Goal: Transaction & Acquisition: Purchase product/service

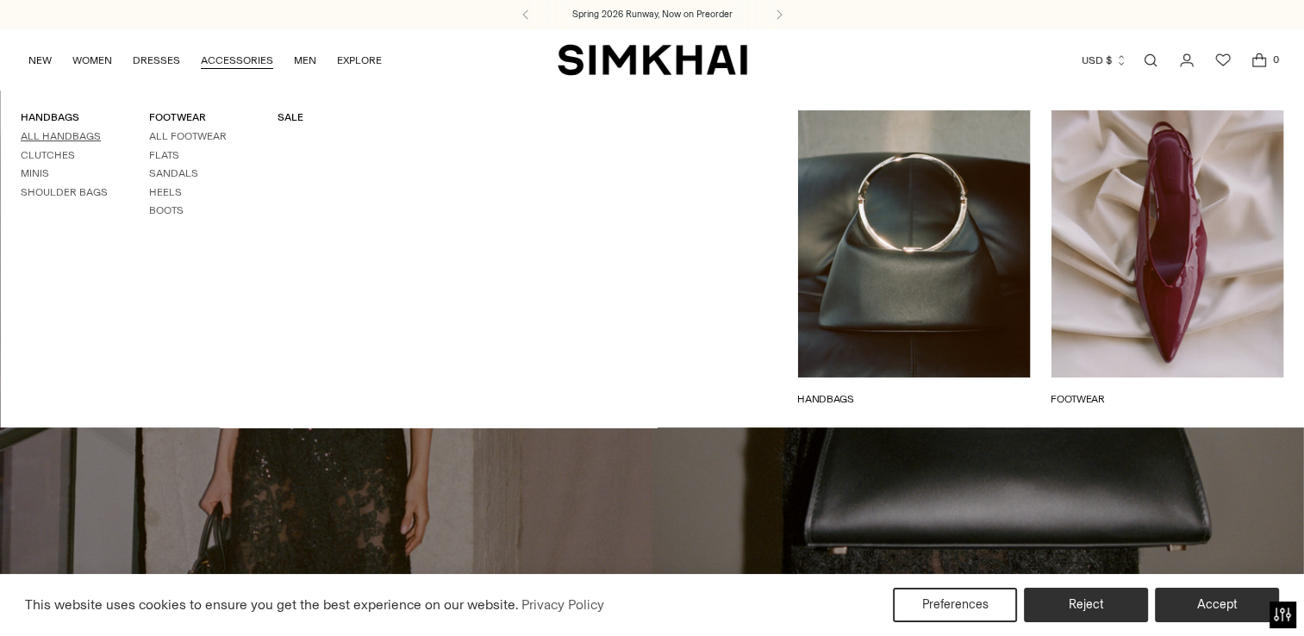
click at [56, 134] on link "All Handbags" at bounding box center [61, 136] width 80 height 12
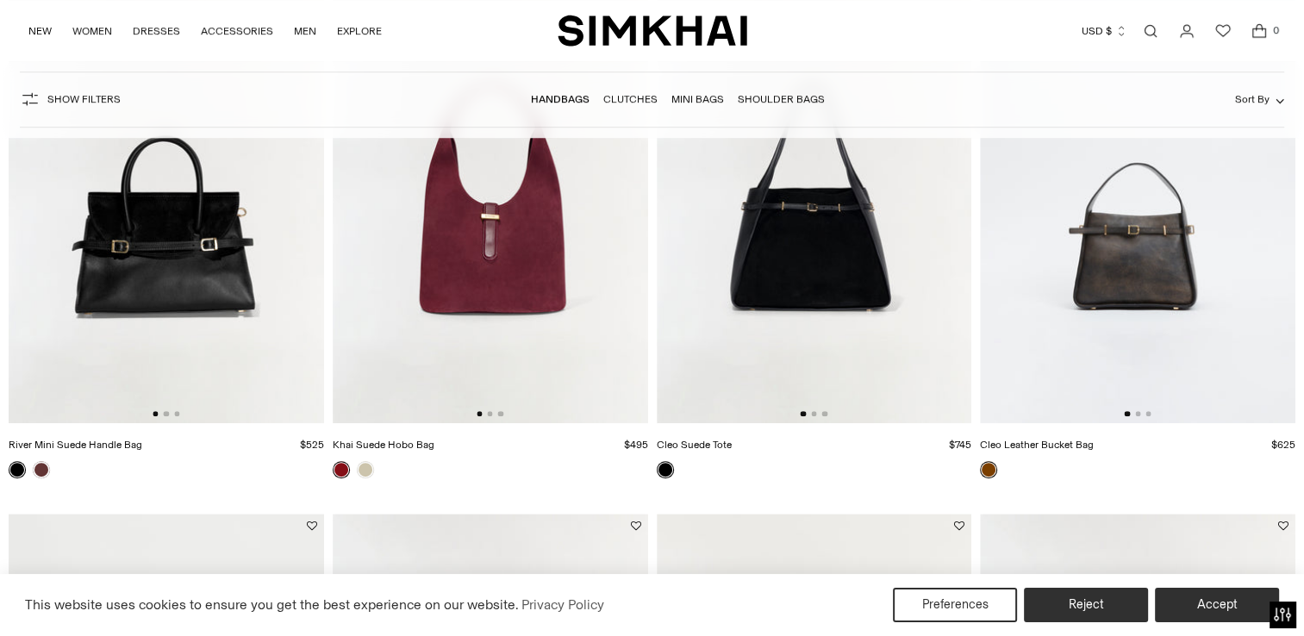
scroll to position [1206, 0]
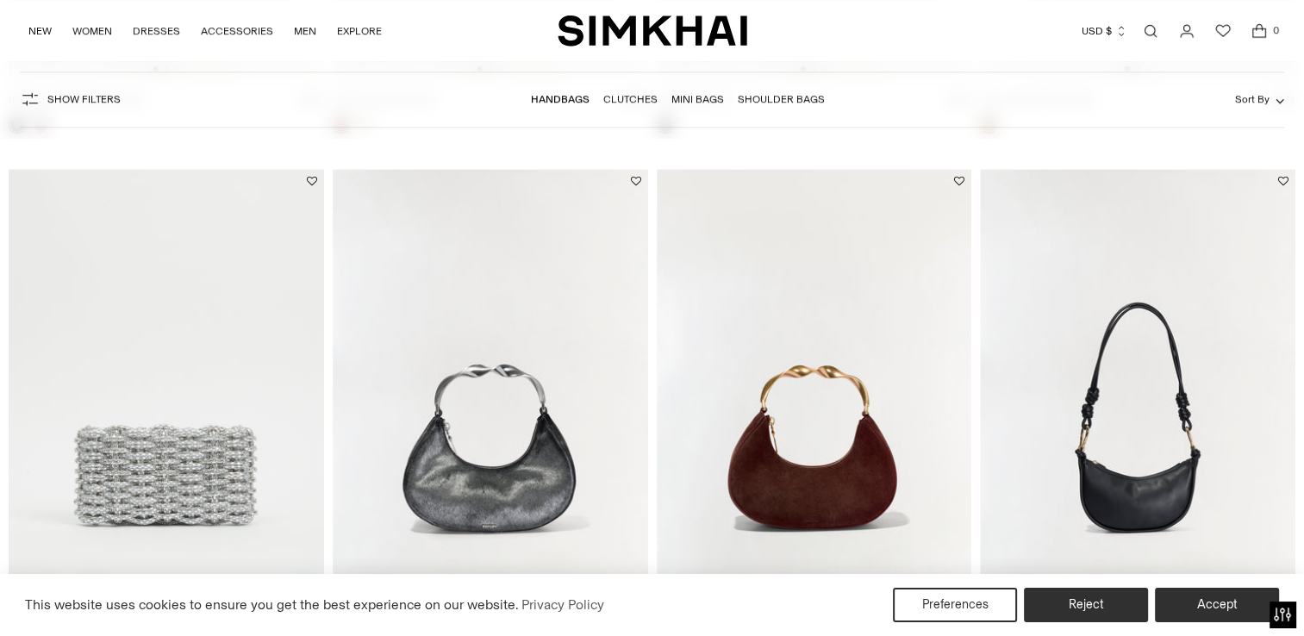
click at [827, 390] on img at bounding box center [814, 405] width 315 height 473
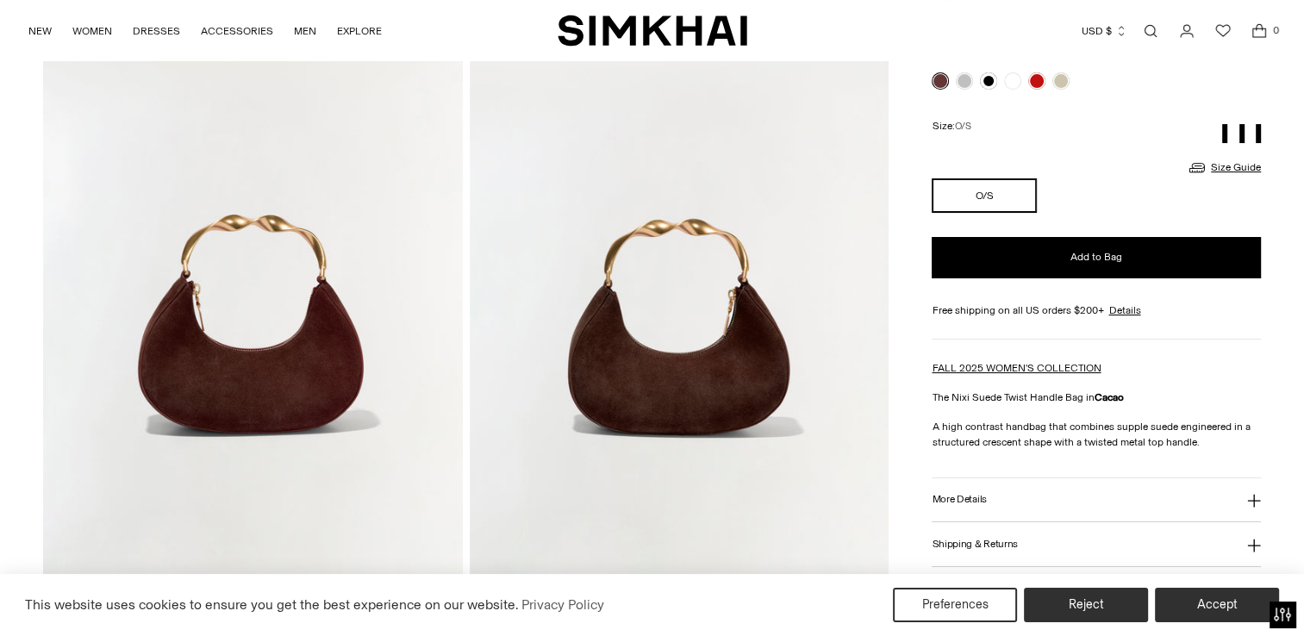
scroll to position [172, 0]
